Goal: Transaction & Acquisition: Download file/media

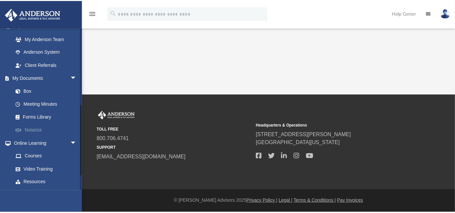
scroll to position [150, 0]
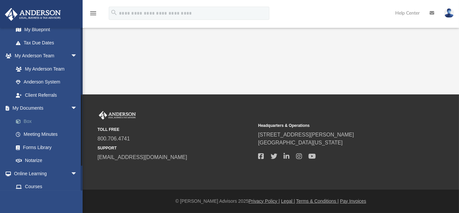
click at [28, 122] on link "Box" at bounding box center [48, 120] width 78 height 13
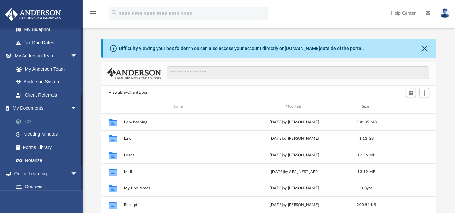
scroll to position [145, 330]
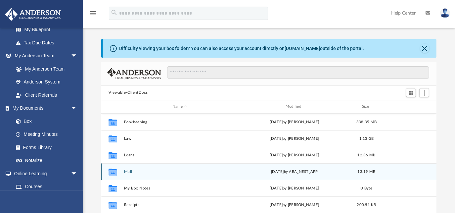
click at [135, 171] on button "Mail" at bounding box center [180, 171] width 112 height 4
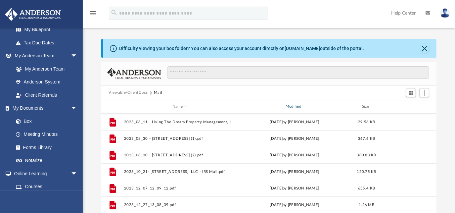
click at [296, 108] on div "Modified" at bounding box center [294, 107] width 112 height 6
click at [296, 106] on div "Modified" at bounding box center [294, 107] width 112 height 6
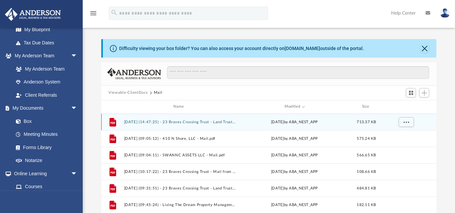
click at [184, 123] on button "2025.09.19 (14:47:25) - 23 Braves Crossing Trust - Land Trust Documents from Ca…" at bounding box center [180, 121] width 112 height 4
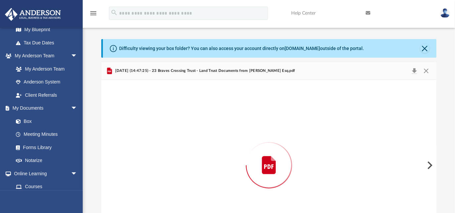
scroll to position [37, 0]
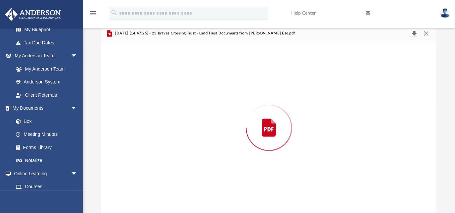
click at [414, 34] on button "Download" at bounding box center [414, 33] width 12 height 9
click at [427, 129] on button "Preview" at bounding box center [429, 127] width 15 height 19
click at [106, 129] on button "Preview" at bounding box center [108, 127] width 15 height 19
click at [424, 34] on button "Close" at bounding box center [426, 33] width 12 height 9
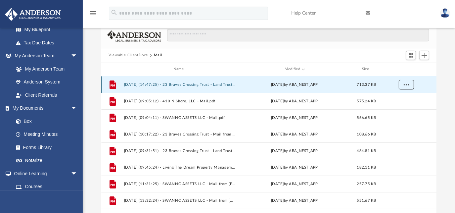
click at [404, 85] on span "More options" at bounding box center [405, 84] width 5 height 4
click at [397, 109] on li "Download" at bounding box center [400, 107] width 19 height 7
click at [407, 85] on span "More options" at bounding box center [405, 84] width 5 height 4
